Goal: Book appointment/travel/reservation

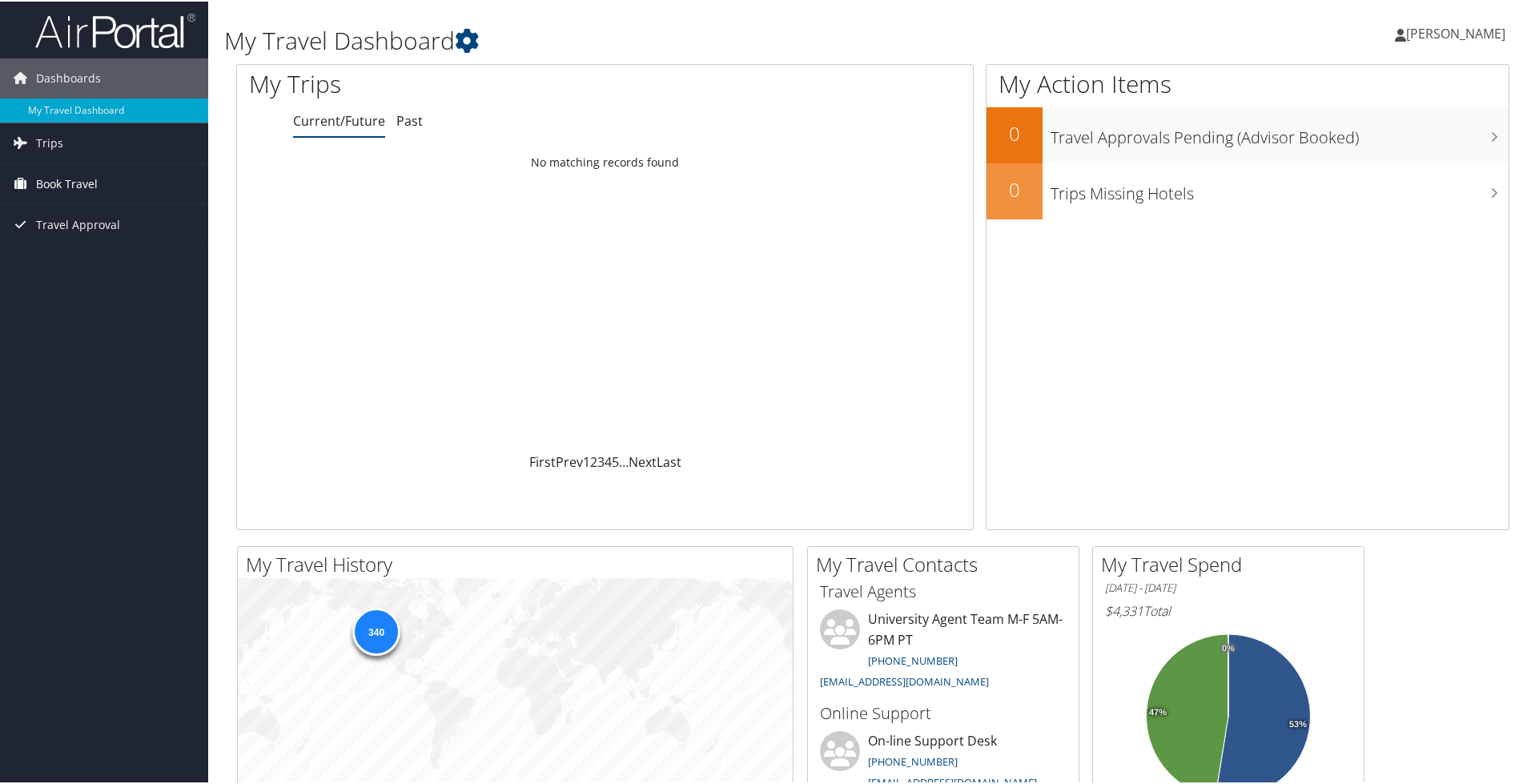
click at [49, 185] on span "Book Travel" at bounding box center [67, 182] width 62 height 40
click at [63, 263] on link "Book/Manage Online Trips" at bounding box center [104, 262] width 208 height 24
